Goal: Task Accomplishment & Management: Use online tool/utility

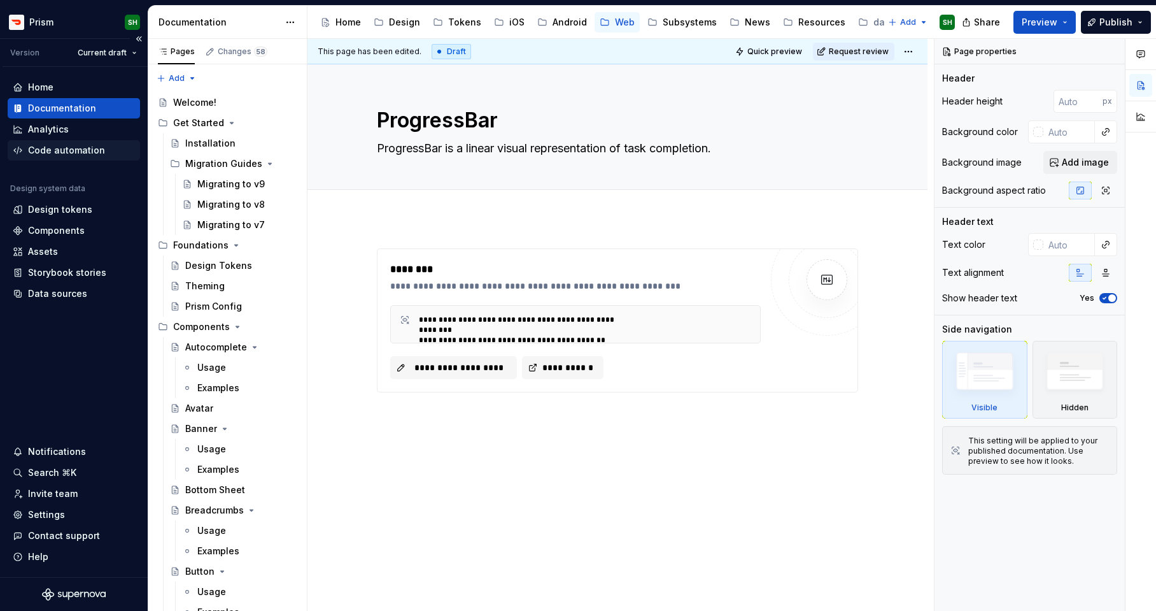
click at [74, 147] on div "Code automation" at bounding box center [66, 150] width 77 height 13
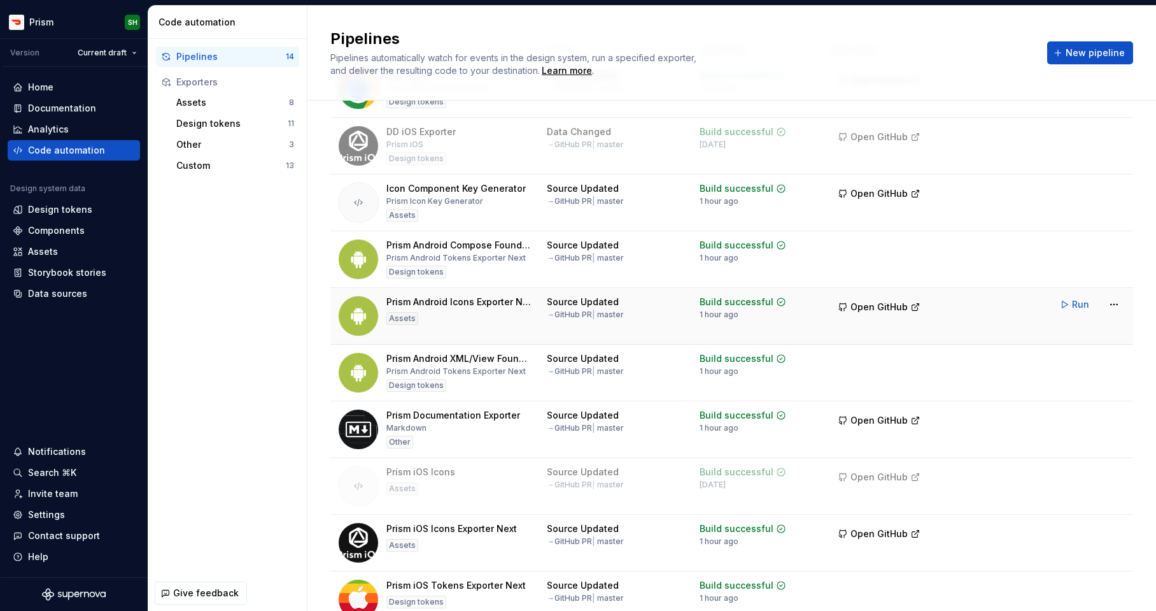
scroll to position [87, 0]
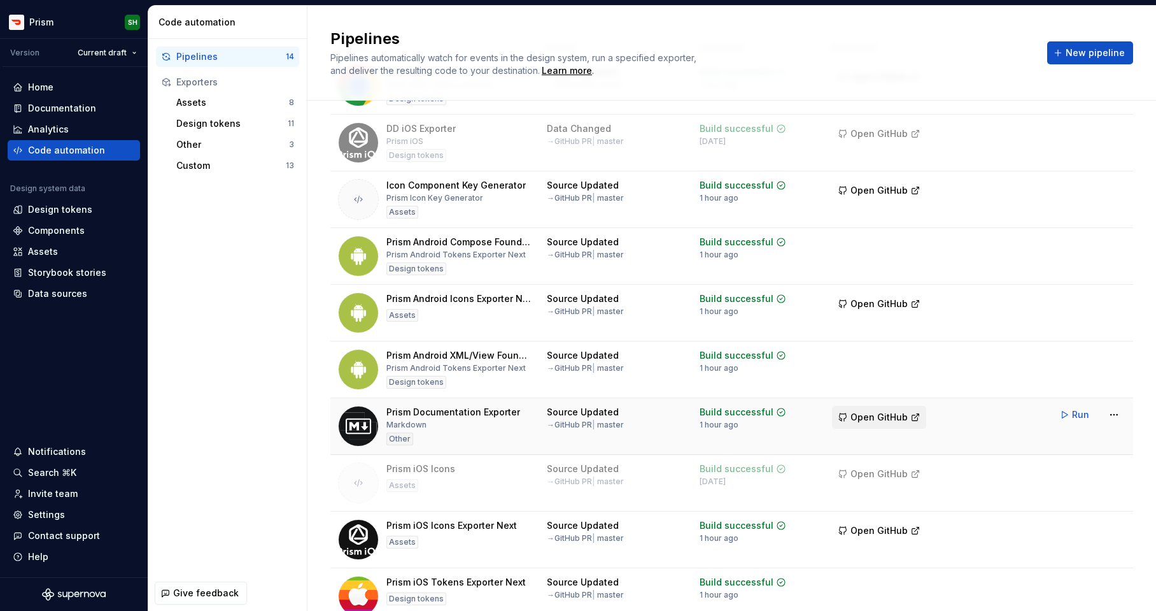
click at [885, 418] on span "Open GitHub" at bounding box center [879, 417] width 57 height 13
click at [1118, 415] on html "Prism SH Version Current draft Home Documentation Analytics Code automation Des…" at bounding box center [578, 305] width 1156 height 611
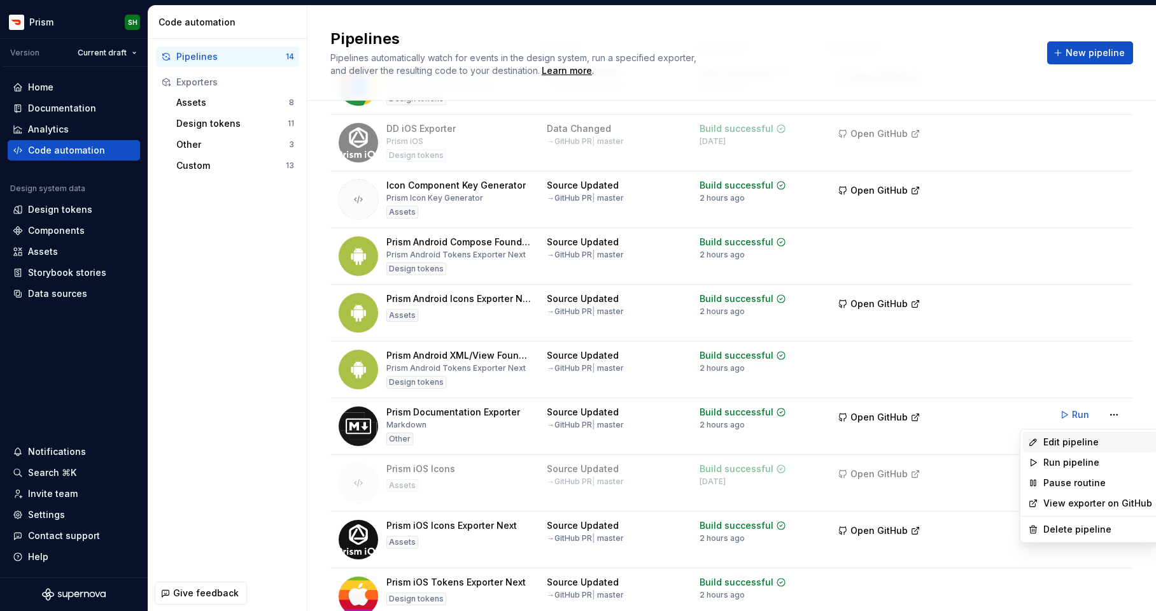
click at [1084, 437] on div "Edit pipeline" at bounding box center [1098, 442] width 109 height 13
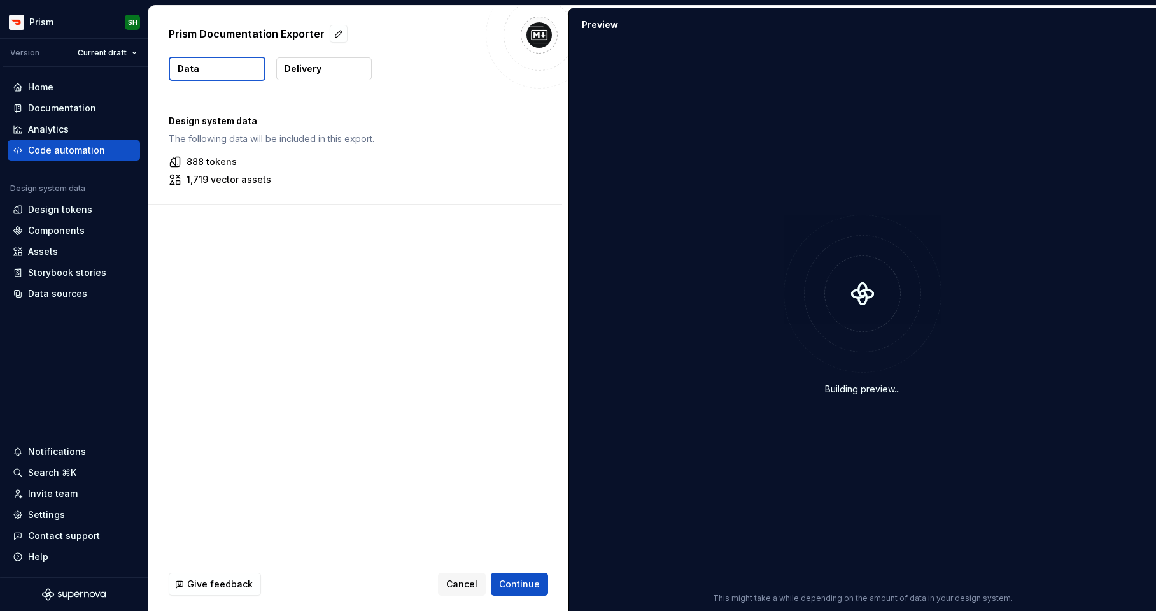
click at [210, 181] on p "1,719 vector assets" at bounding box center [229, 179] width 85 height 13
click at [302, 66] on p "Delivery" at bounding box center [303, 68] width 37 height 13
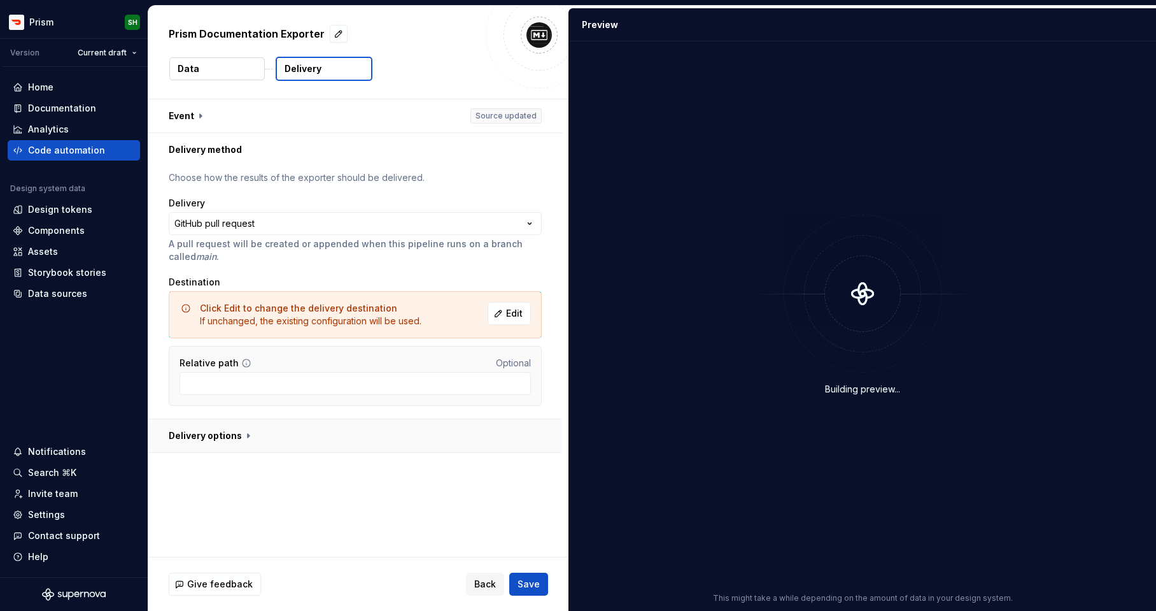
click at [203, 439] on button "button" at bounding box center [355, 435] width 414 height 33
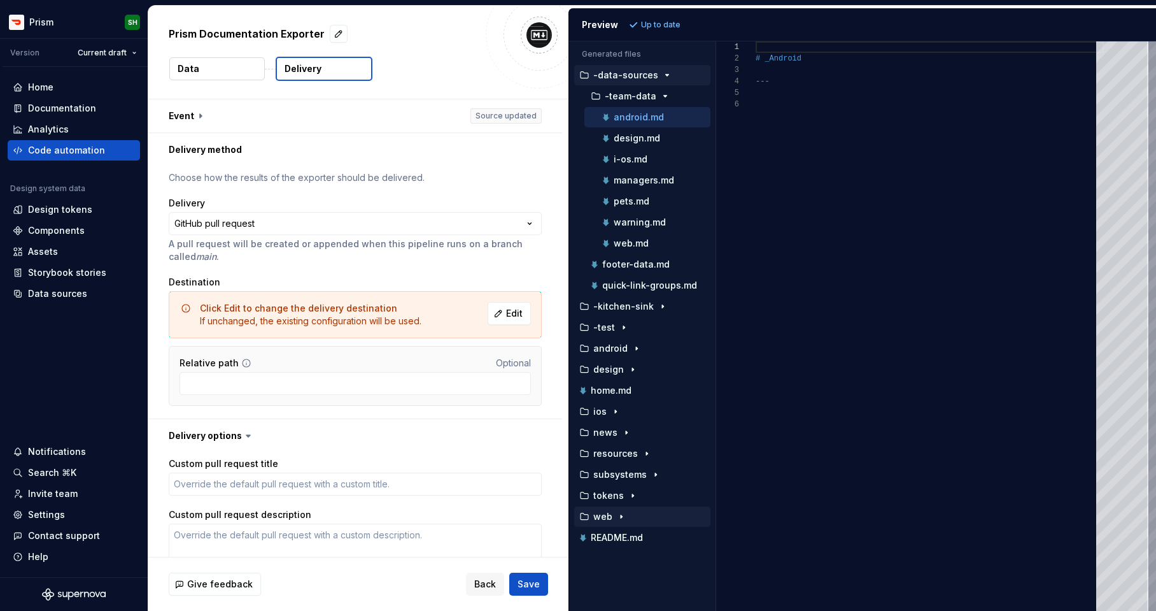
click at [607, 513] on p "web" at bounding box center [602, 516] width 19 height 10
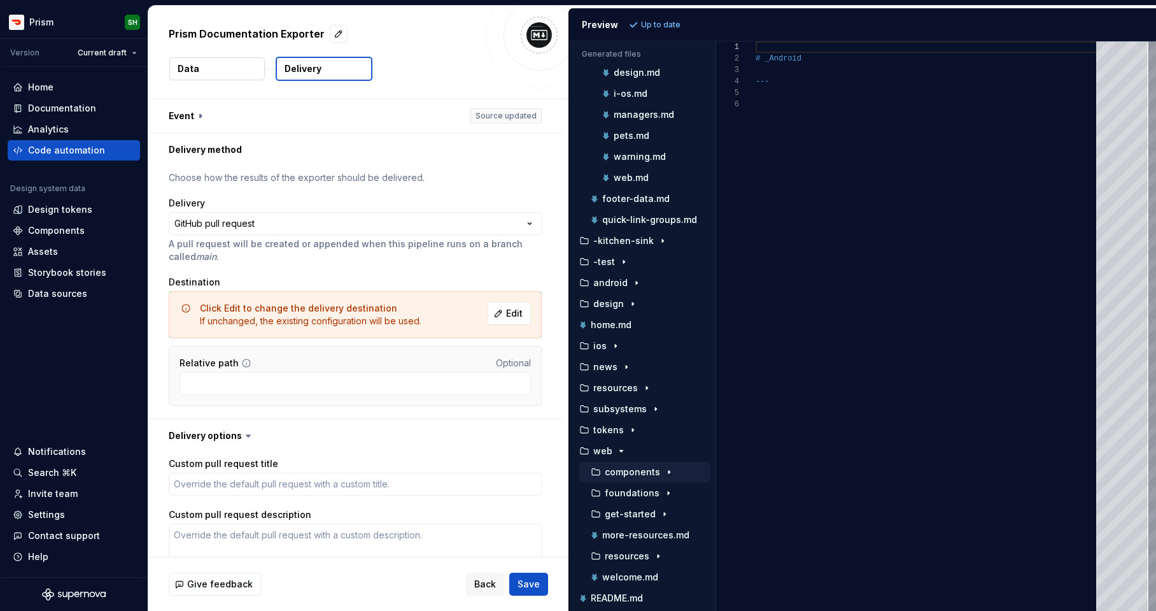
click at [609, 470] on p "components" at bounding box center [632, 472] width 55 height 10
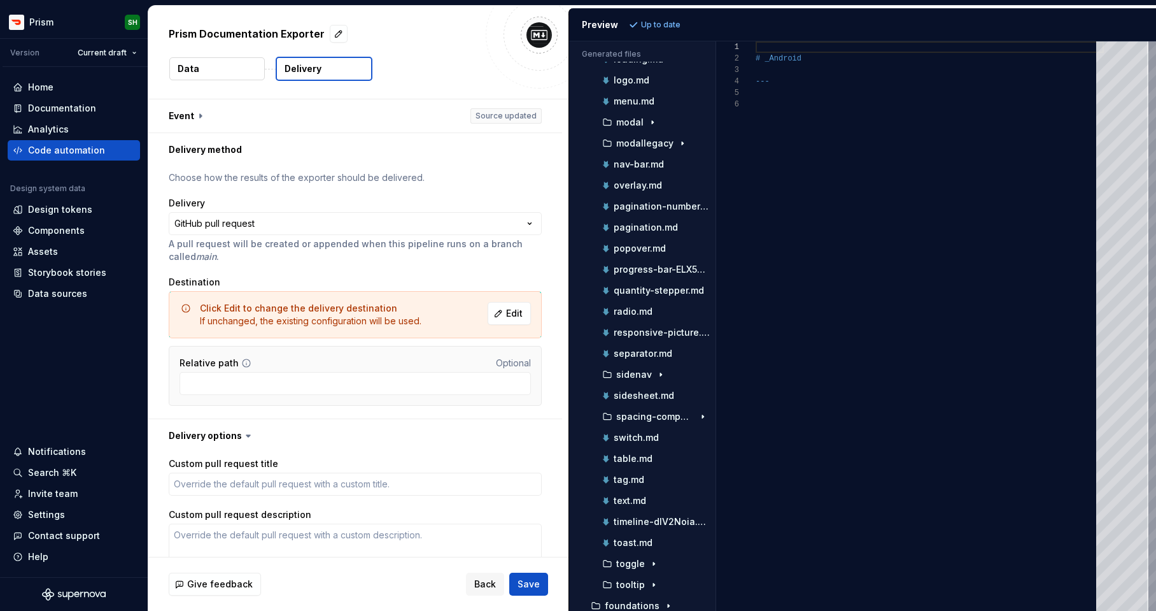
scroll to position [1017, 0]
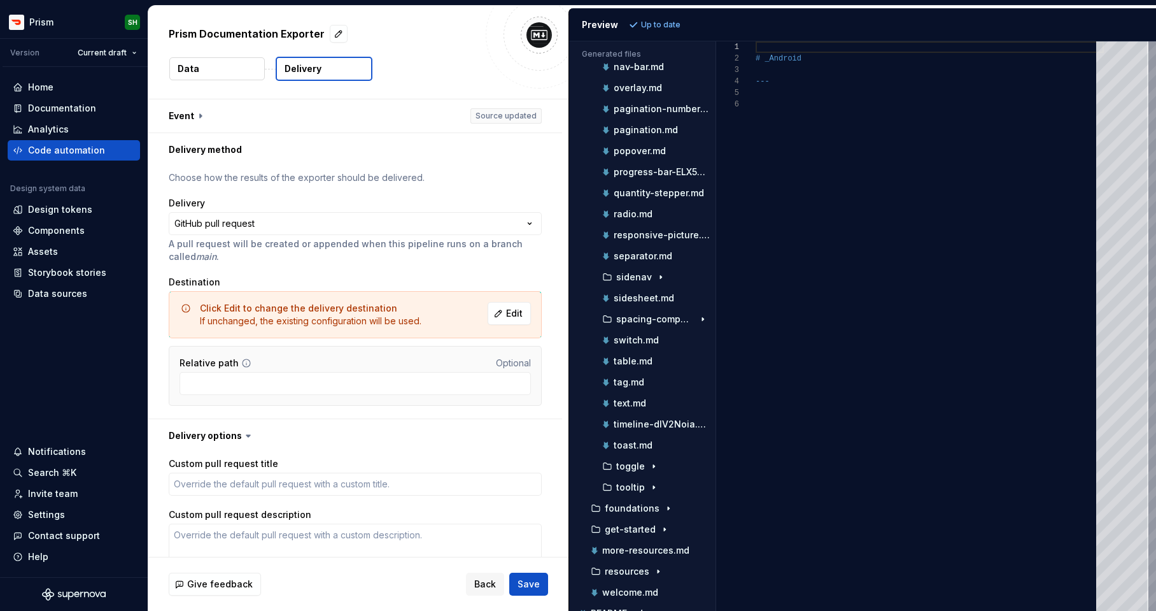
type textarea "*"
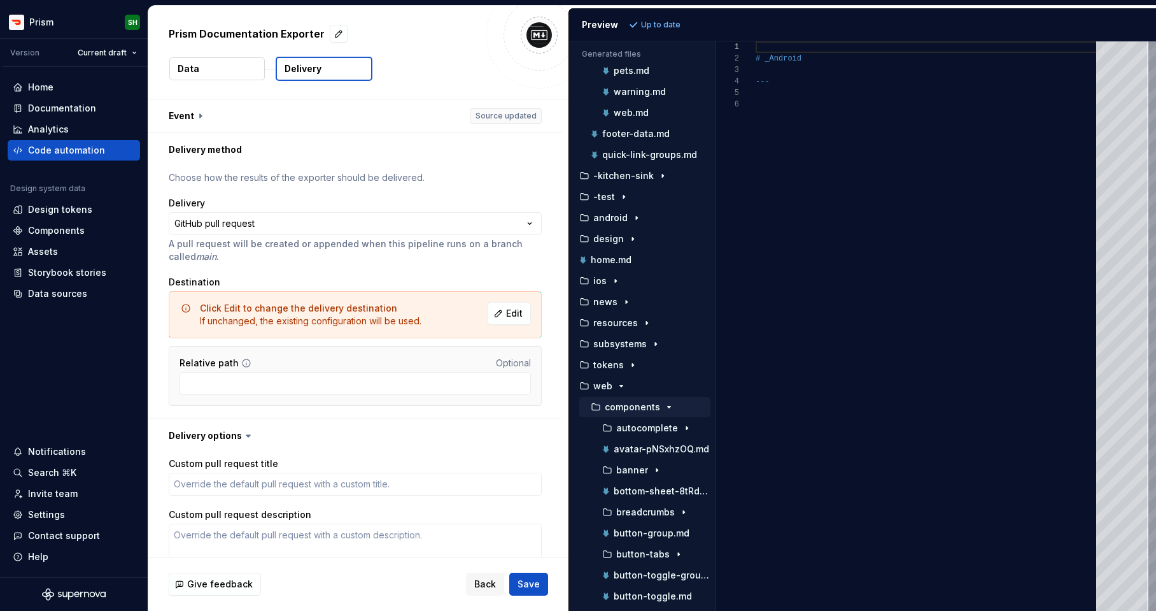
scroll to position [232, 0]
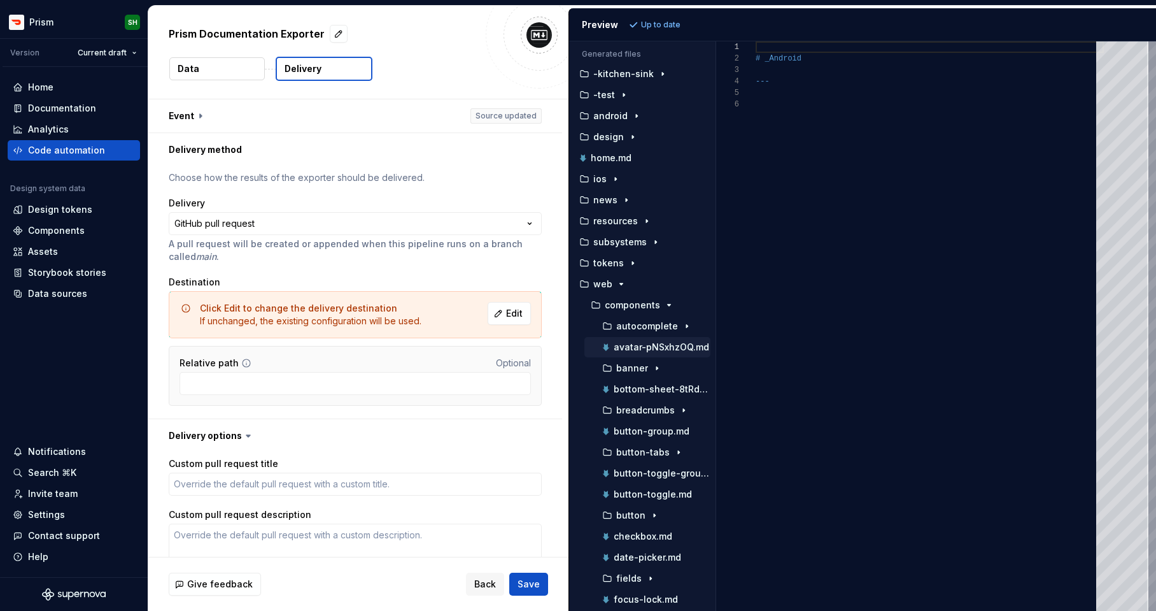
click at [639, 346] on p "avatar-pNSxhzOQ.md" at bounding box center [662, 347] width 96 height 10
type textarea "**********"
click at [57, 148] on div "Code automation" at bounding box center [66, 150] width 77 height 13
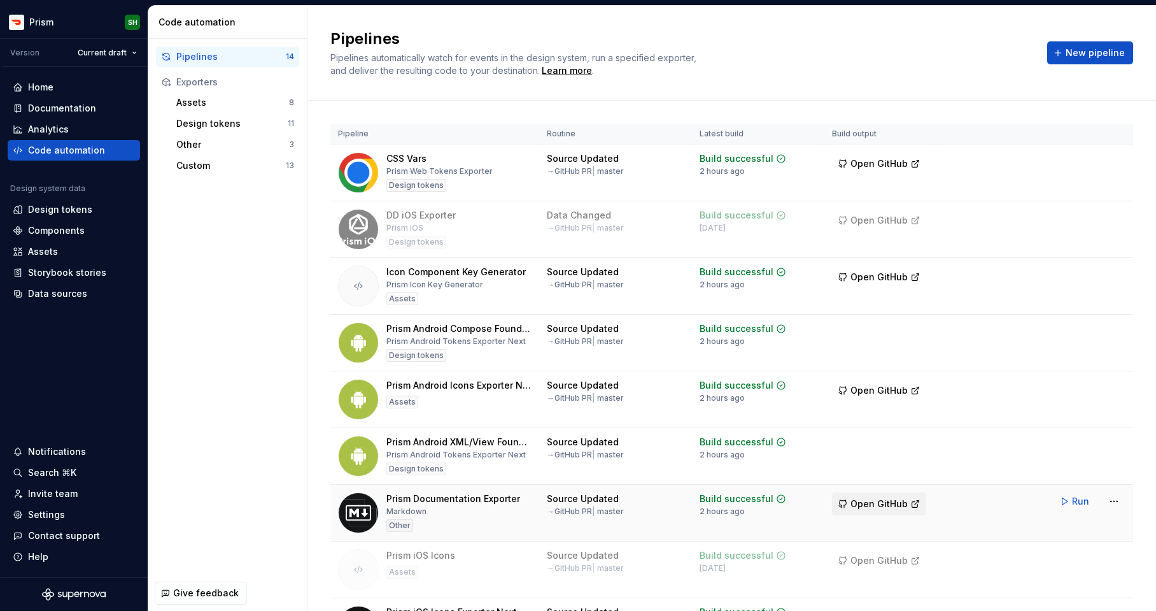
click at [877, 499] on span "Open GitHub" at bounding box center [879, 503] width 57 height 13
click at [92, 111] on div "Documentation" at bounding box center [62, 108] width 68 height 13
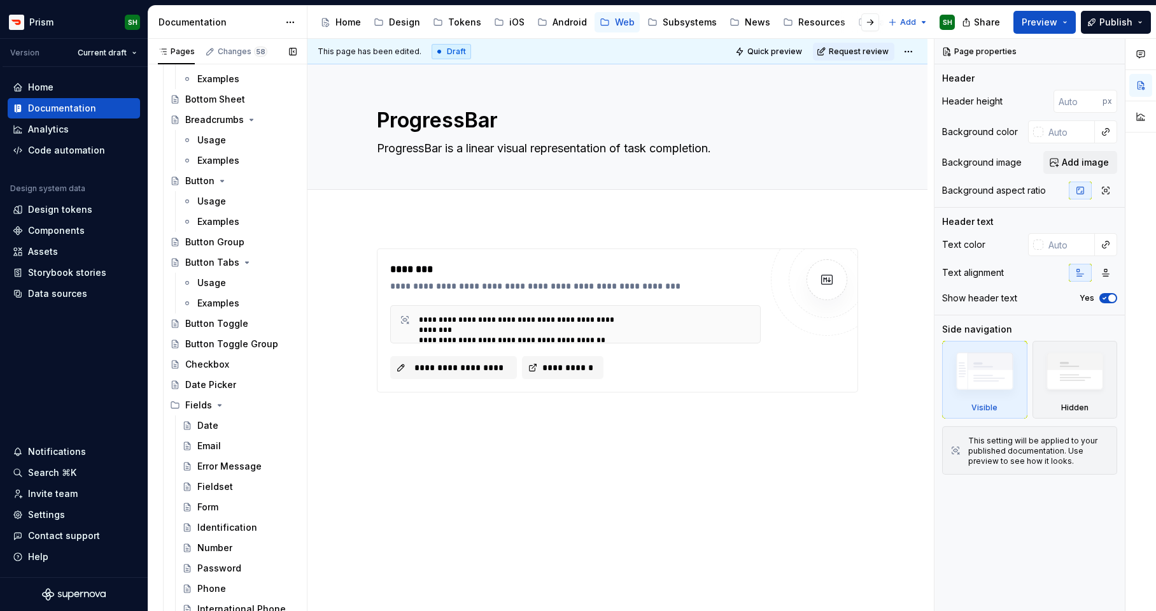
scroll to position [406, 0]
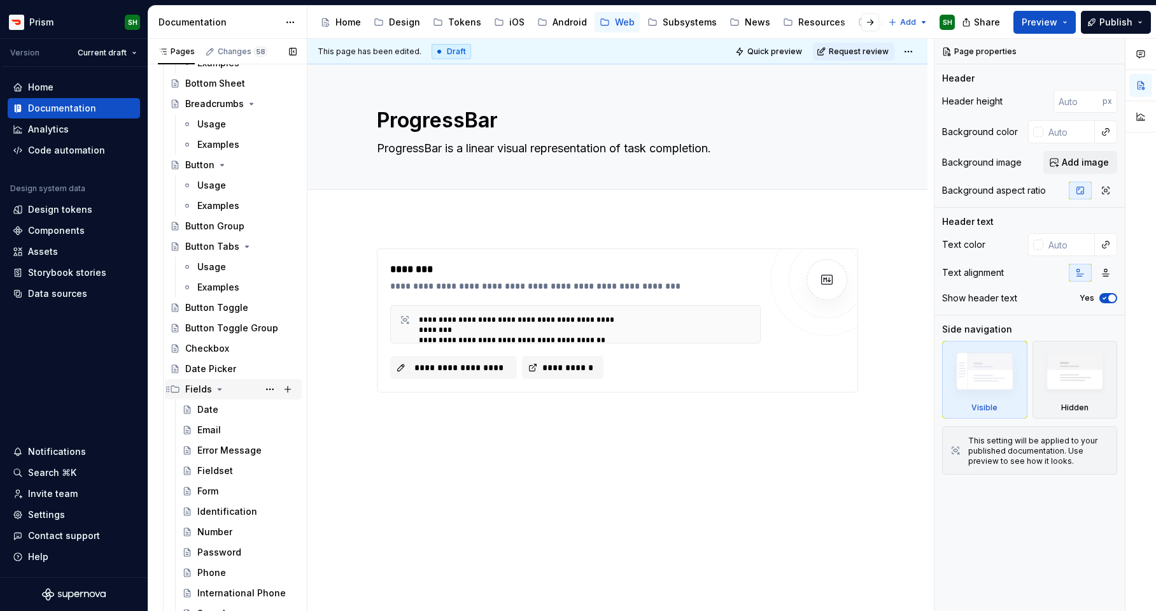
click at [220, 392] on icon "Page tree" at bounding box center [220, 389] width 10 height 10
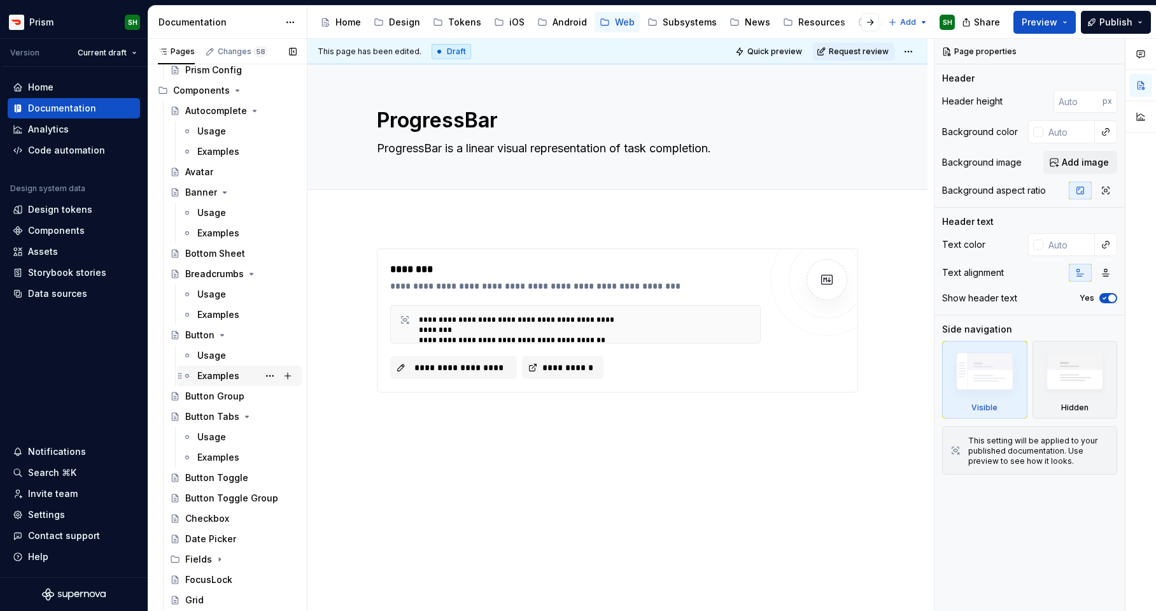
scroll to position [223, 0]
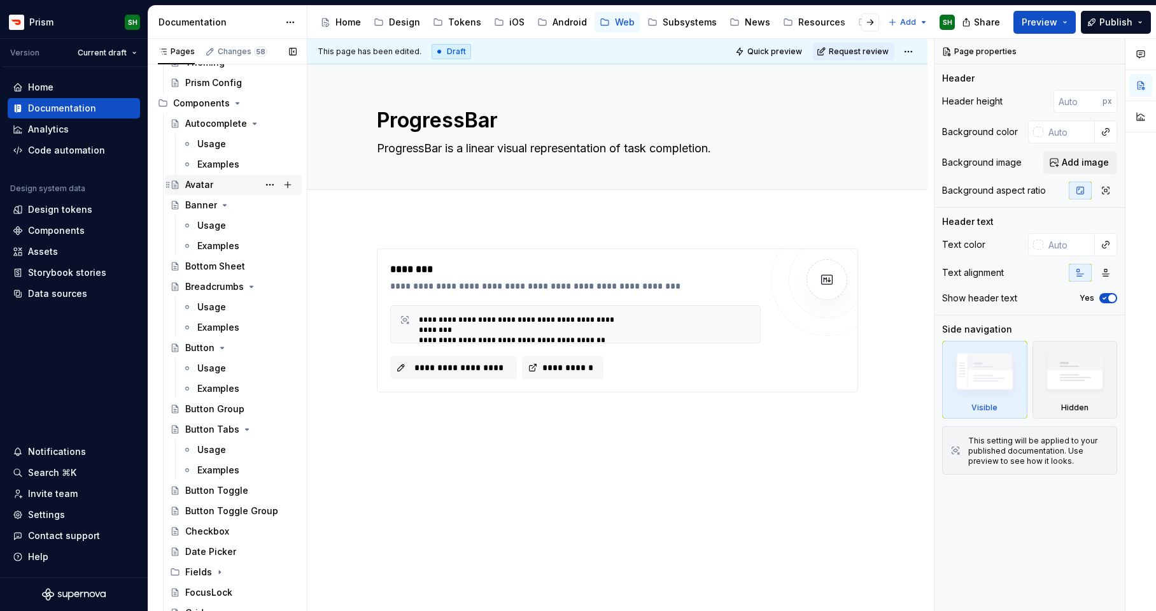
click at [204, 185] on div "Avatar" at bounding box center [199, 184] width 28 height 13
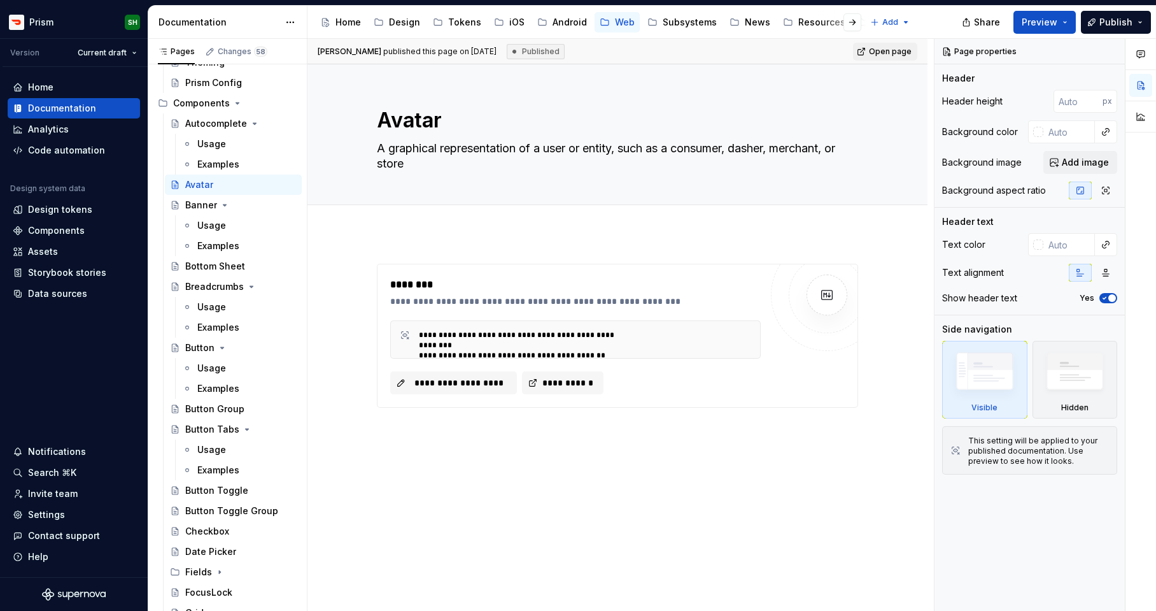
type textarea "*"
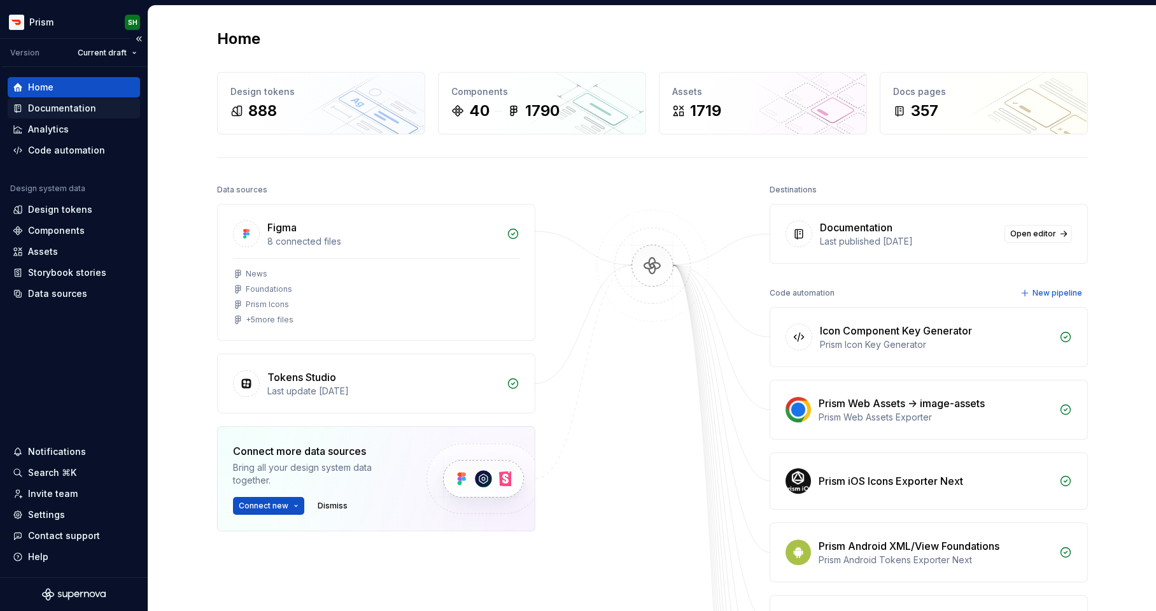
click at [86, 114] on div "Documentation" at bounding box center [62, 108] width 68 height 13
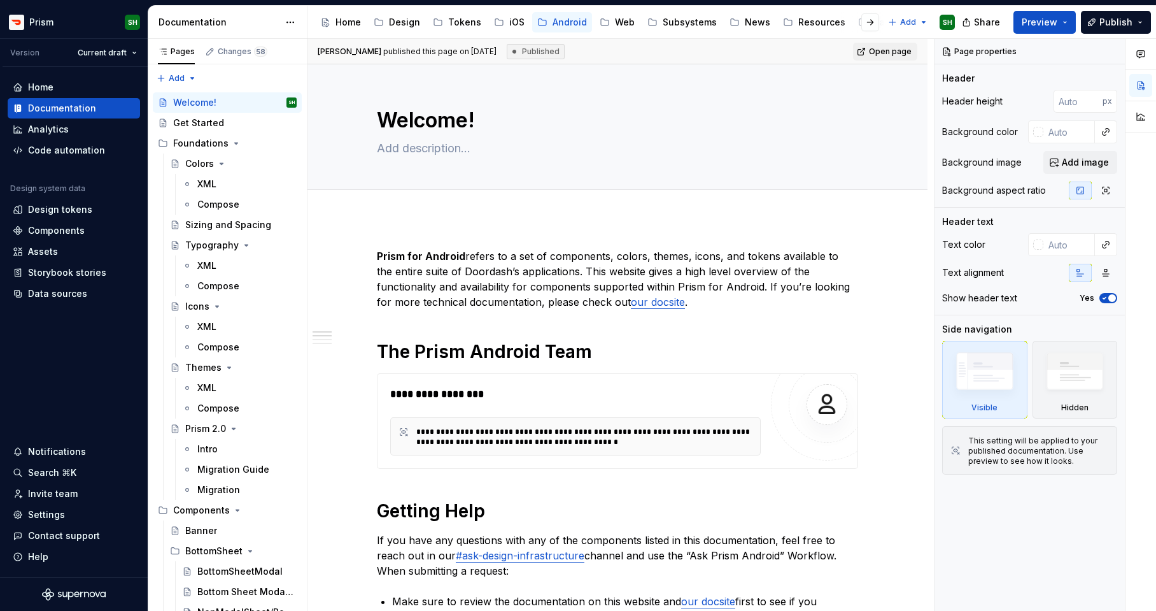
click at [0, 0] on button "Page tree" at bounding box center [0, 0] width 0 height 0
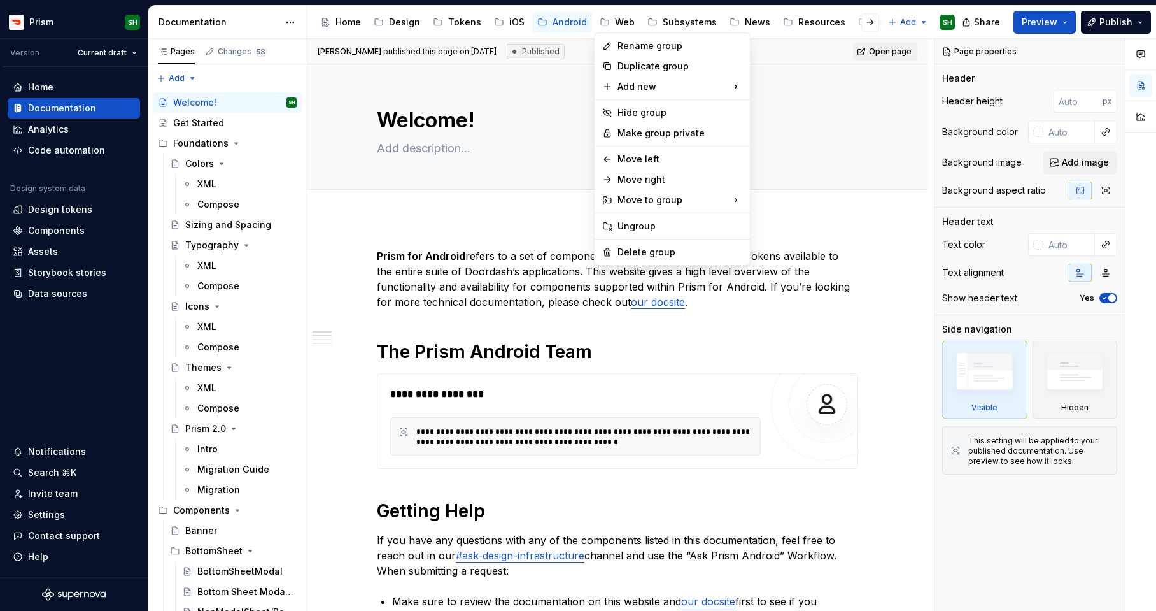
click at [617, 25] on html "Prism SH Version Current draft Home Documentation Analytics Code automation Des…" at bounding box center [578, 305] width 1156 height 611
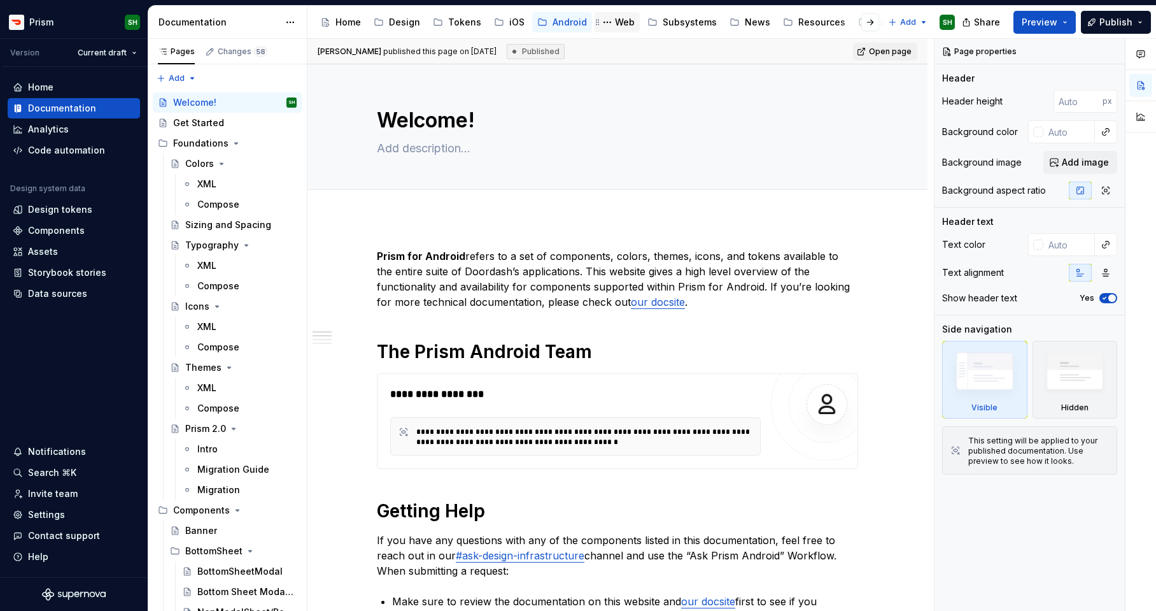
click at [618, 20] on div "Web" at bounding box center [625, 22] width 20 height 13
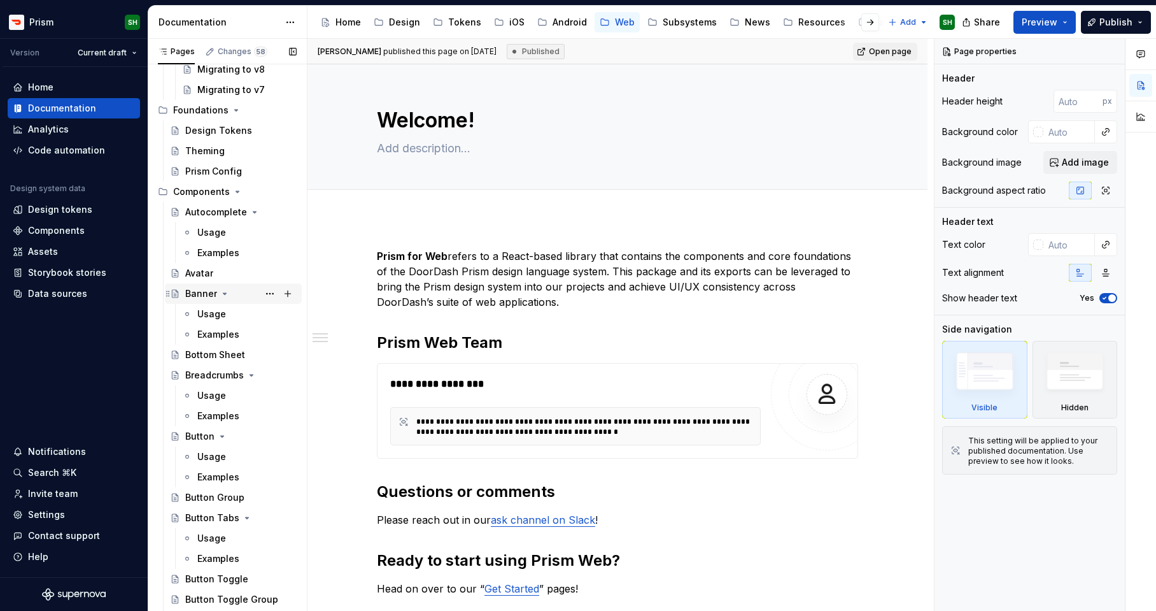
scroll to position [74, 0]
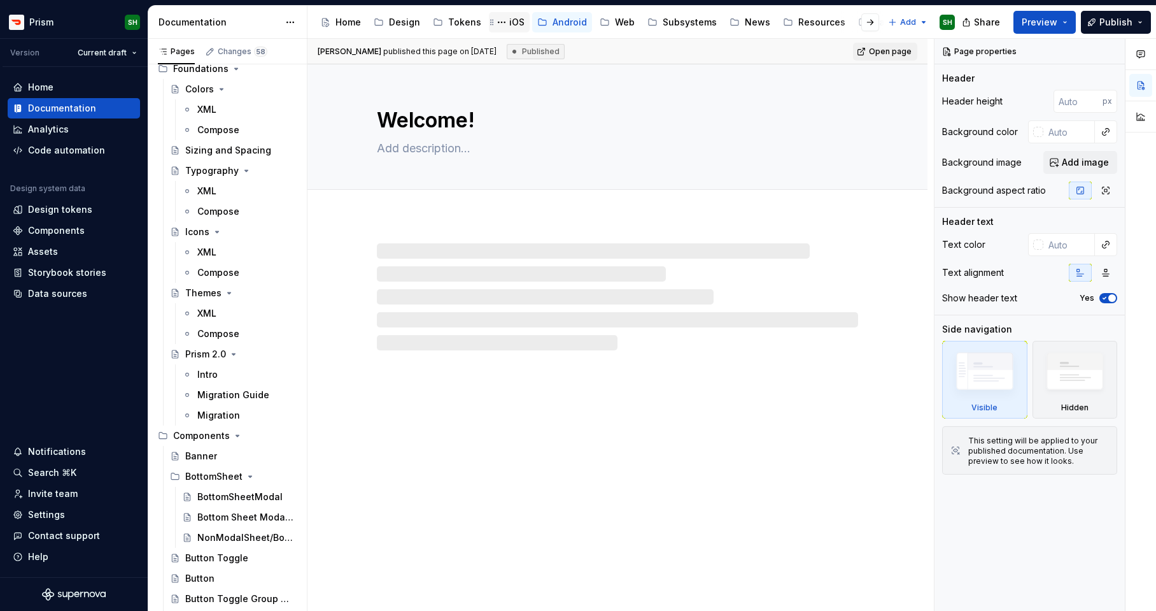
type textarea "*"
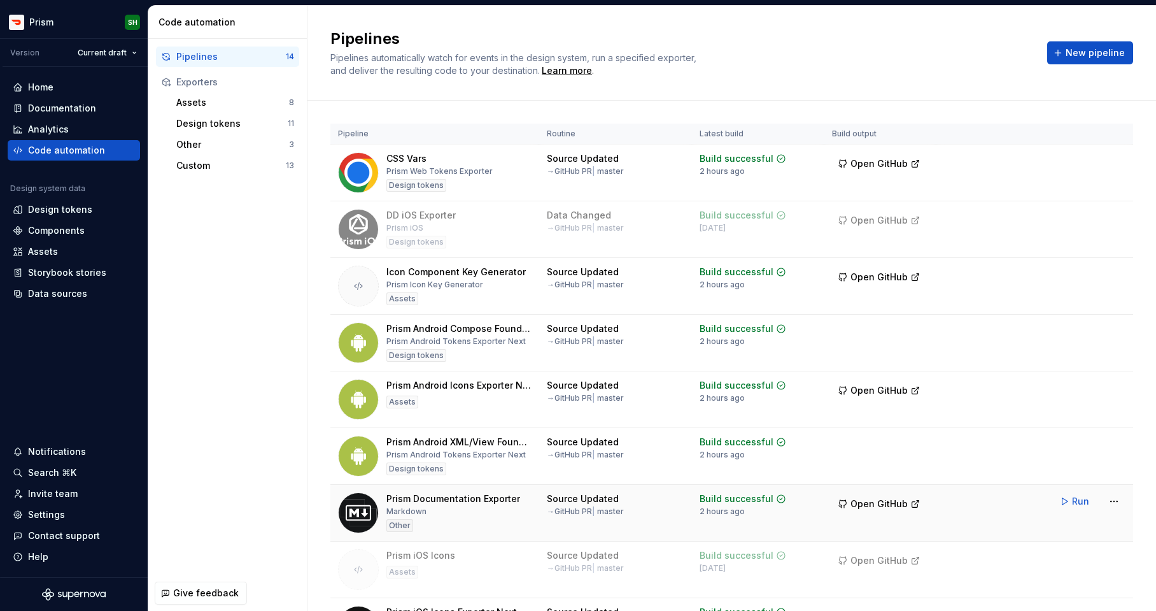
scroll to position [34, 0]
